Goal: Transaction & Acquisition: Purchase product/service

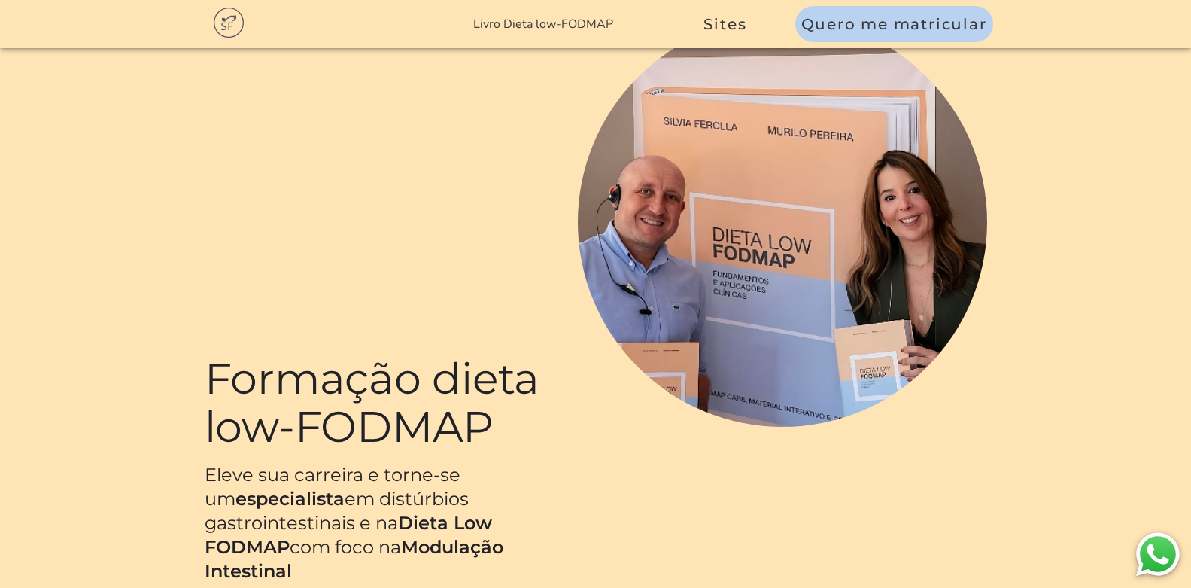
scroll to position [151, 0]
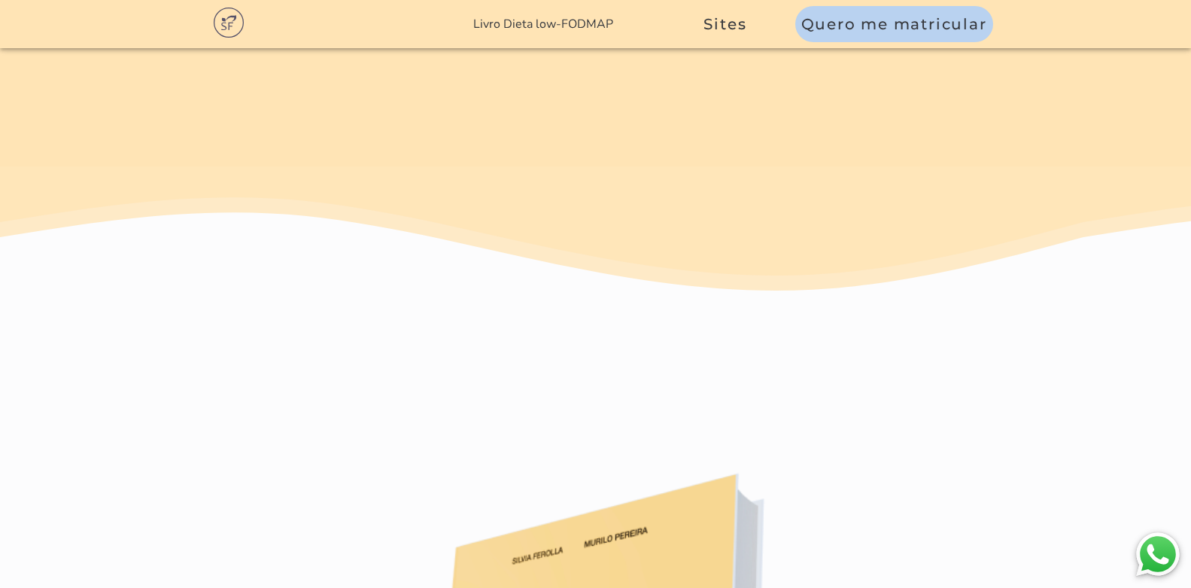
scroll to position [8956, 0]
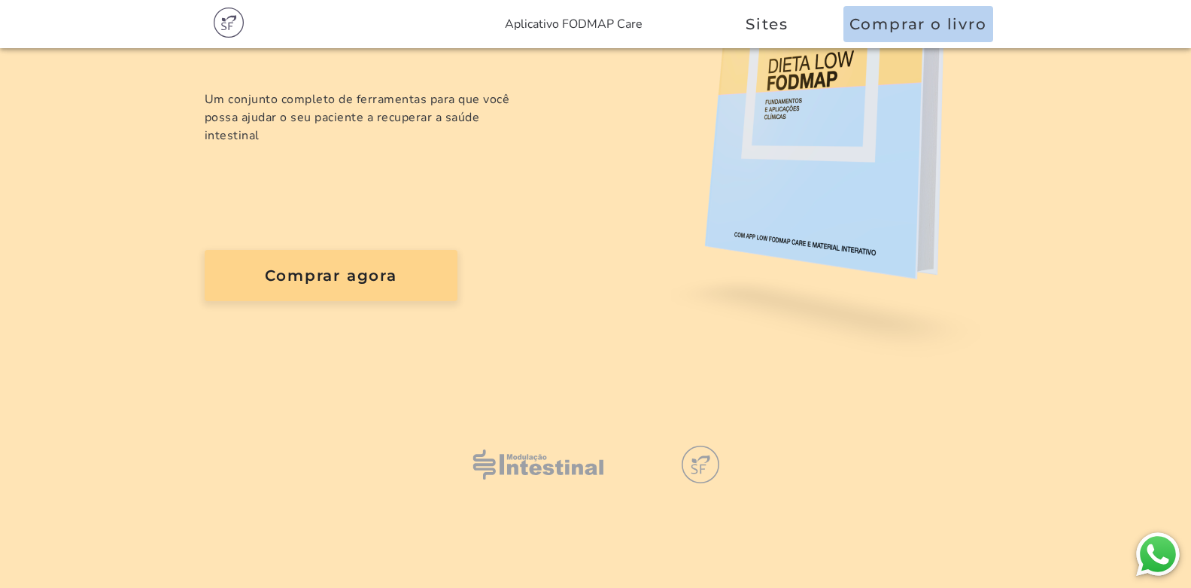
scroll to position [301, 0]
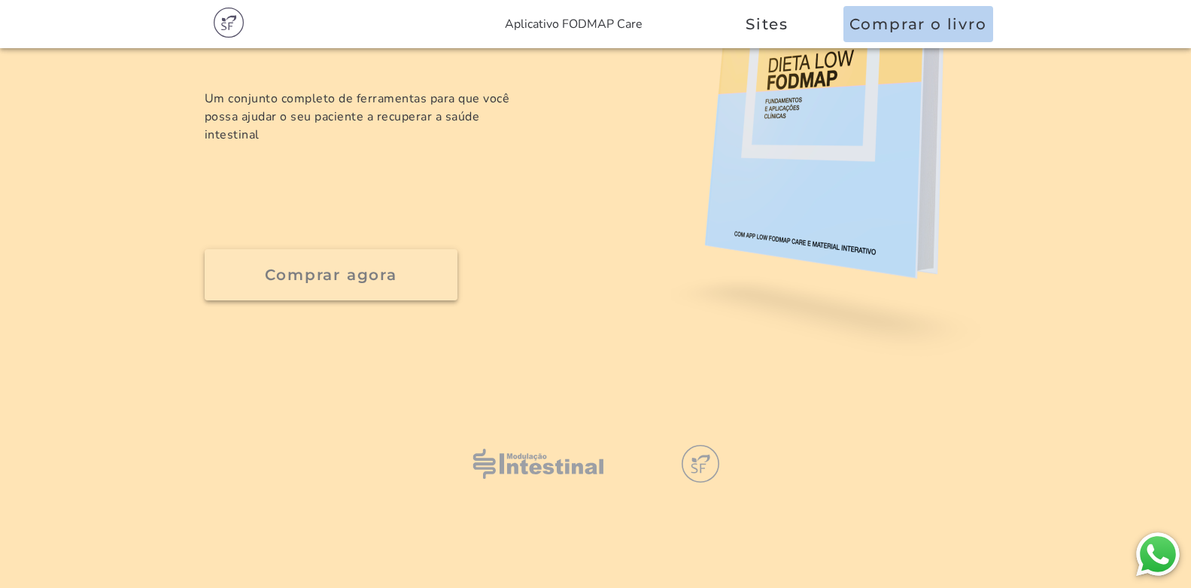
click at [0, 0] on slot "Comprar agora" at bounding box center [0, 0] width 0 height 0
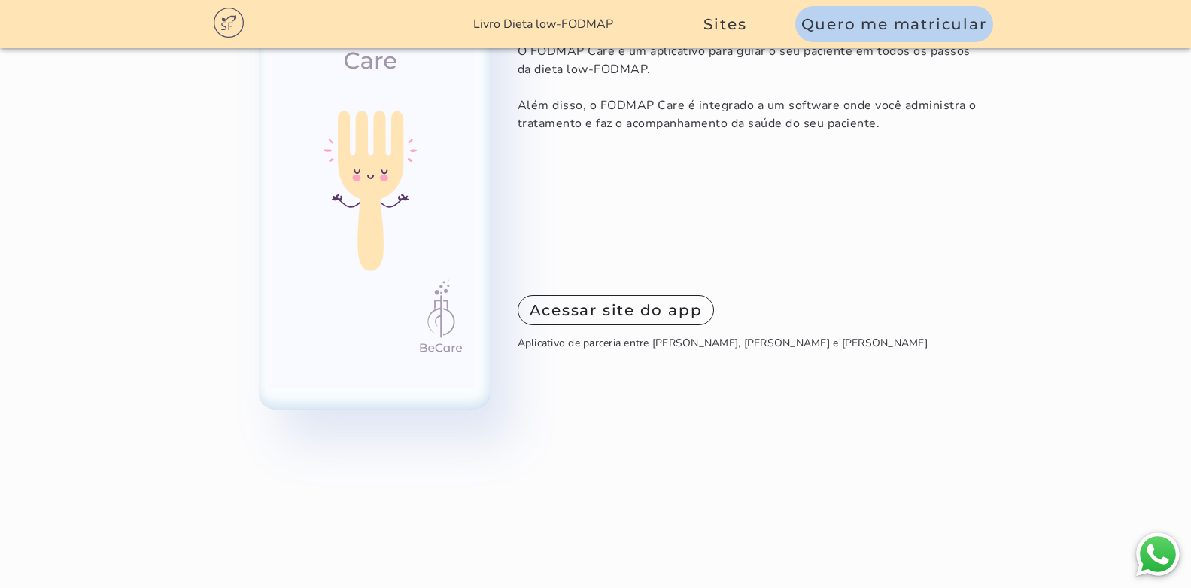
scroll to position [10890, 0]
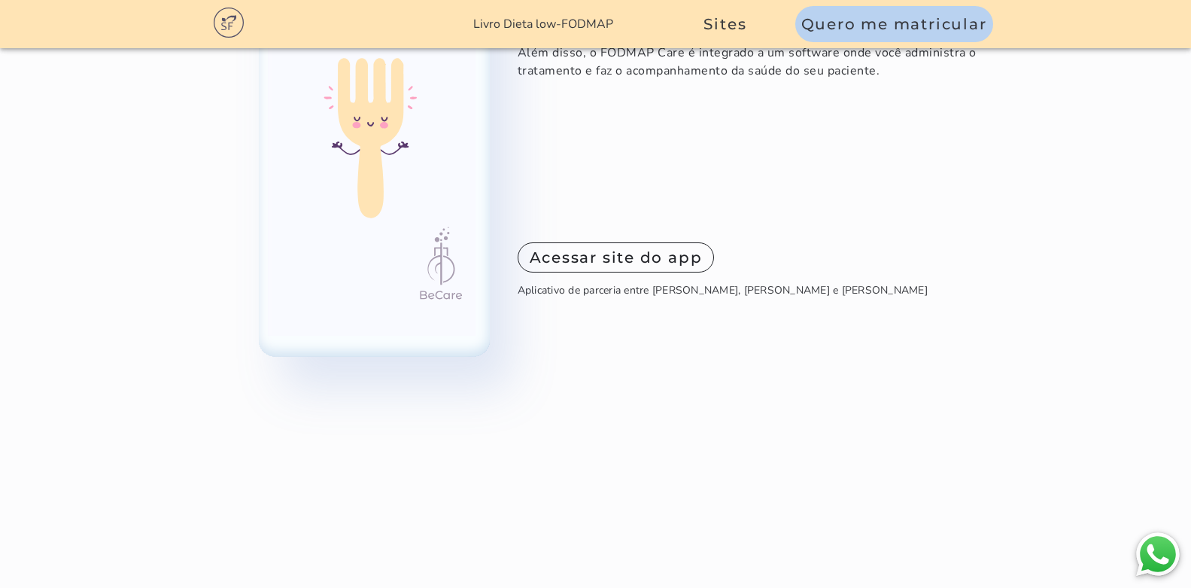
drag, startPoint x: 479, startPoint y: 191, endPoint x: 237, endPoint y: 197, distance: 241.7
drag, startPoint x: 480, startPoint y: 177, endPoint x: 330, endPoint y: 207, distance: 152.8
